Goal: Complete application form

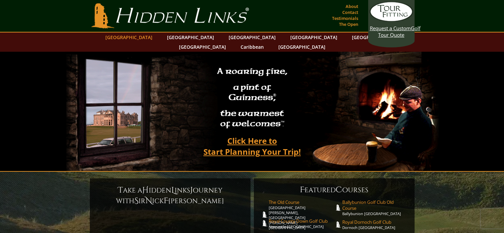
click at [151, 39] on link "[GEOGRAPHIC_DATA]" at bounding box center [129, 37] width 54 height 10
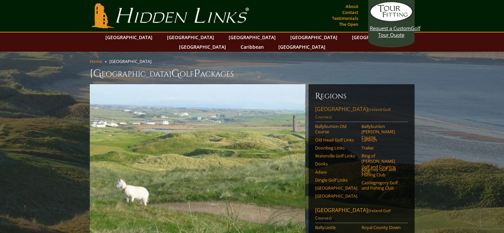
click at [332, 105] on link "Southwest Ireland (Ireland Golf Courses)" at bounding box center [361, 113] width 93 height 17
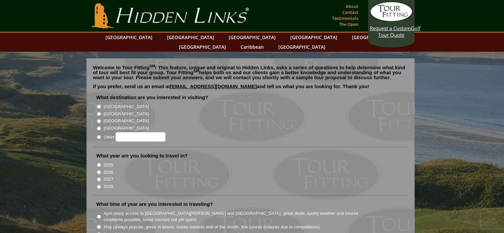
click at [98, 104] on input "[GEOGRAPHIC_DATA]" at bounding box center [99, 106] width 4 height 4
radio input "true"
click at [98, 170] on input "2026" at bounding box center [99, 172] width 4 height 4
radio input "true"
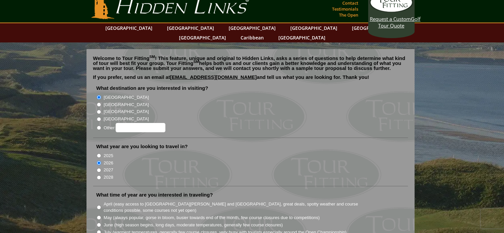
scroll to position [166, 0]
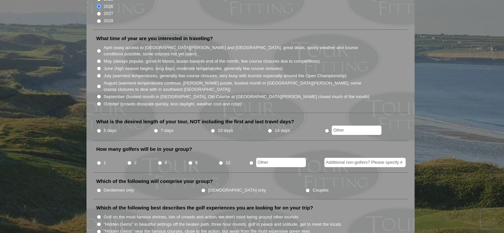
click at [98, 59] on input "May (always popular, gorse in bloom, busier towards end of the month, few cours…" at bounding box center [99, 61] width 4 height 4
radio input "true"
click at [99, 129] on input "5 days" at bounding box center [99, 131] width 4 height 4
radio input "true"
click at [129, 161] on input "2" at bounding box center [129, 163] width 4 height 4
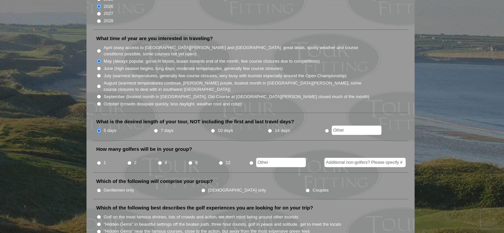
radio input "true"
click at [306, 188] on input "Couples" at bounding box center [308, 190] width 4 height 4
radio input "true"
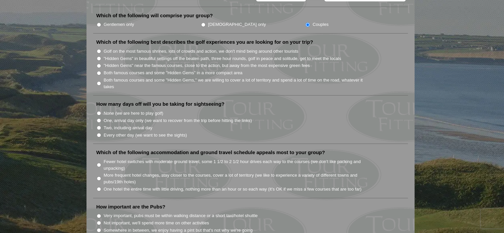
click at [99, 71] on input "Both famous courses and some "Hidden Gems" in a more compact area" at bounding box center [99, 73] width 4 height 4
radio input "true"
click at [99, 133] on input "Every other day (we want to see the sights)" at bounding box center [99, 135] width 4 height 4
radio input "true"
click at [98, 176] on input "More frequent hotel changes, stay closer to the courses, cover a lot of territo…" at bounding box center [99, 178] width 4 height 4
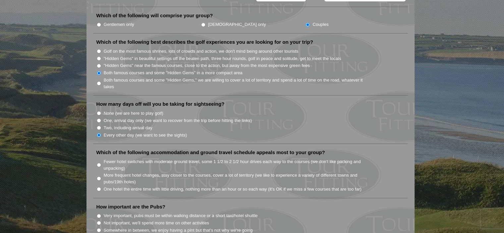
radio input "true"
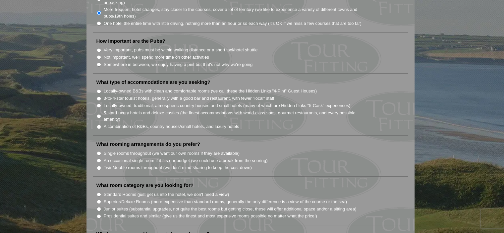
click at [98, 62] on input "Somewhere in between, we enjoy having a pint but that's not why we're going" at bounding box center [99, 64] width 4 height 4
radio input "true"
click at [98, 125] on input "A combination of B&Bs, country houses/small hotels, and luxury hotels" at bounding box center [99, 127] width 4 height 4
radio input "true"
click at [99, 151] on input "Single rooms throughout (we want our own rooms if they are available)" at bounding box center [99, 153] width 4 height 4
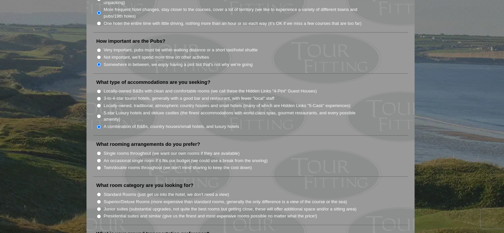
radio input "true"
click at [97, 207] on input "Junior suites (substantial upgrades, not quite the best rooms but getting close…" at bounding box center [99, 209] width 4 height 4
radio input "true"
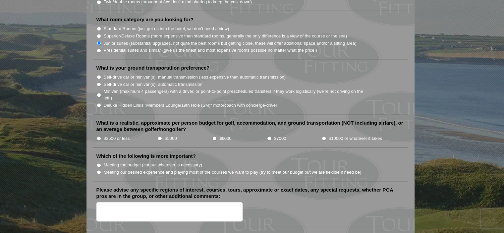
click at [98, 82] on input "Self-drive car or minivan(s), automatic transmission" at bounding box center [99, 84] width 4 height 4
radio input "true"
click at [98, 136] on input "$3500 or less" at bounding box center [99, 138] width 4 height 4
radio input "true"
click at [98, 170] on input "Meeting our desired experience and playing most of the courses we want to play …" at bounding box center [99, 172] width 4 height 4
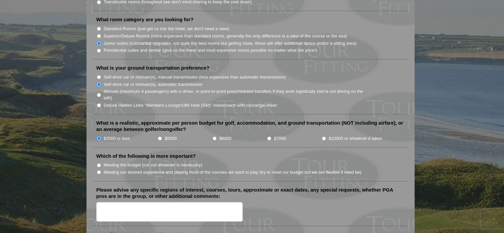
radio input "true"
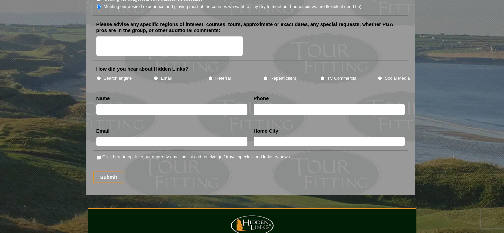
click at [322, 76] on input "TV Commercial" at bounding box center [323, 78] width 4 height 4
radio input "true"
click at [123, 104] on input "text" at bounding box center [171, 109] width 151 height 11
type input "[PERSON_NAME]"
type input "9023968157"
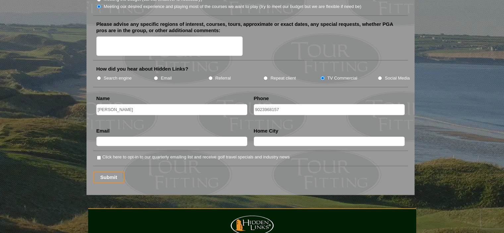
type input "[PERSON_NAME][EMAIL_ADDRESS][PERSON_NAME][DOMAIN_NAME]"
type input "Aylesford"
click at [107, 171] on input "Submit" at bounding box center [108, 177] width 31 height 12
